Goal: Use online tool/utility: Use online tool/utility

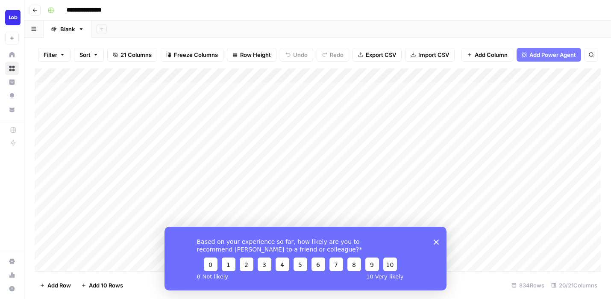
click at [435, 241] on icon "Close survey" at bounding box center [436, 241] width 5 height 5
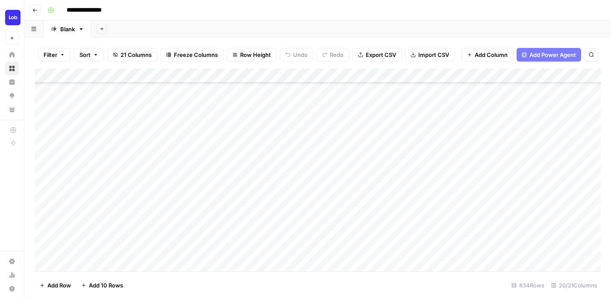
scroll to position [347, 0]
click at [197, 154] on div "Add Column" at bounding box center [318, 169] width 566 height 203
click at [201, 141] on div "Add Column" at bounding box center [318, 169] width 566 height 203
click at [202, 127] on div "Add Column" at bounding box center [318, 169] width 566 height 203
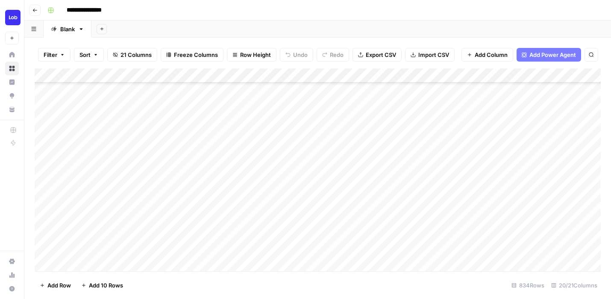
click at [209, 179] on div "Add Column" at bounding box center [318, 169] width 566 height 203
click at [213, 163] on div "Add Column" at bounding box center [318, 169] width 566 height 203
click at [215, 153] on div "Add Column" at bounding box center [318, 169] width 566 height 203
click at [216, 168] on div "Add Column" at bounding box center [318, 169] width 566 height 203
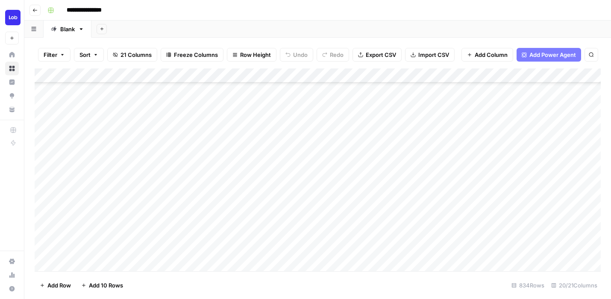
click at [216, 169] on div "Add Column" at bounding box center [318, 169] width 566 height 203
click at [216, 186] on div "Add Column" at bounding box center [318, 169] width 566 height 203
click at [218, 158] on div "Add Column" at bounding box center [318, 169] width 566 height 203
click at [223, 161] on div "Add Column" at bounding box center [318, 169] width 566 height 203
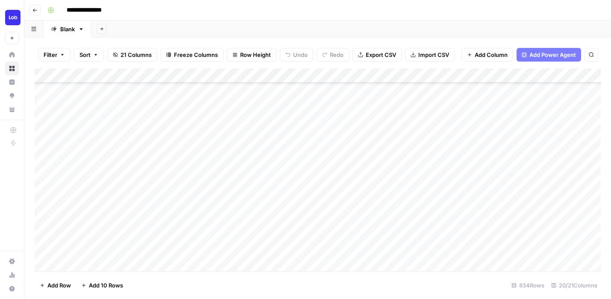
scroll to position [308, 0]
click at [223, 161] on div "Add Column" at bounding box center [318, 169] width 566 height 203
click at [223, 159] on div "Add Column" at bounding box center [318, 169] width 566 height 203
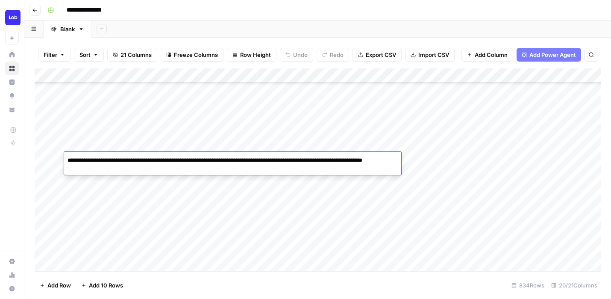
click at [223, 159] on textarea "**********" at bounding box center [232, 164] width 337 height 21
click at [220, 181] on div "Add Column" at bounding box center [318, 169] width 566 height 203
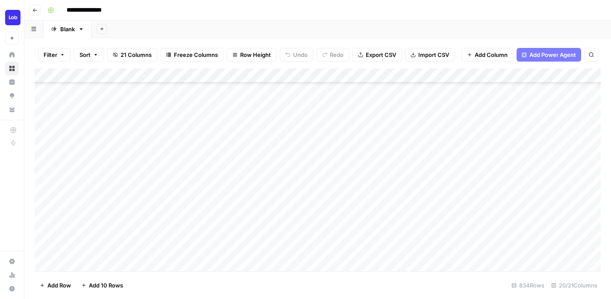
click at [215, 166] on div "Add Column" at bounding box center [318, 169] width 566 height 203
click at [215, 164] on div "Add Column" at bounding box center [318, 169] width 566 height 203
click at [217, 183] on div "Add Column" at bounding box center [318, 169] width 566 height 203
click at [217, 173] on div "Add Column" at bounding box center [318, 169] width 566 height 203
